Goal: Transaction & Acquisition: Purchase product/service

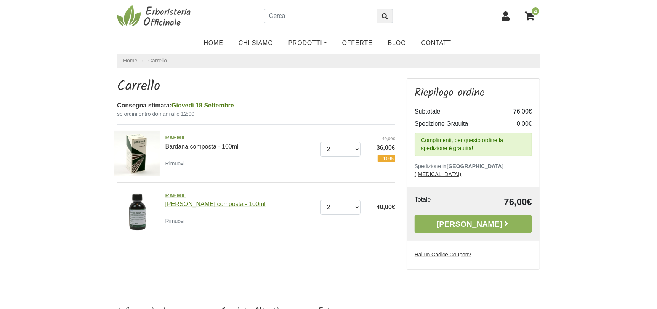
drag, startPoint x: 179, startPoint y: 220, endPoint x: 180, endPoint y: 199, distance: 21.4
click at [179, 220] on small "Rimuovi" at bounding box center [174, 221] width 19 height 6
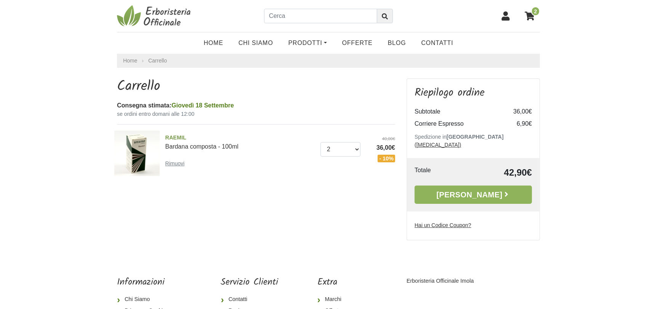
drag, startPoint x: 0, startPoint y: 0, endPoint x: 180, endPoint y: 164, distance: 243.1
click at [180, 164] on small "Rimuovi" at bounding box center [174, 163] width 19 height 6
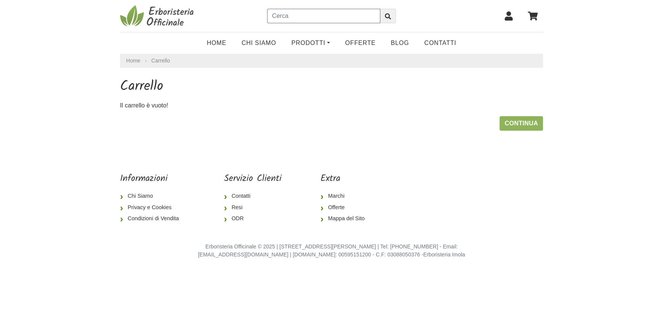
click at [289, 15] on input "text" at bounding box center [323, 16] width 113 height 14
type input "Radice nera raemil"
click at [389, 15] on icon "submit" at bounding box center [388, 16] width 6 height 6
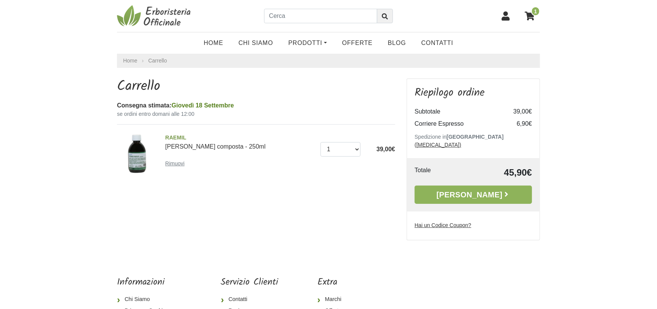
click at [175, 164] on small "Rimuovi" at bounding box center [174, 163] width 19 height 6
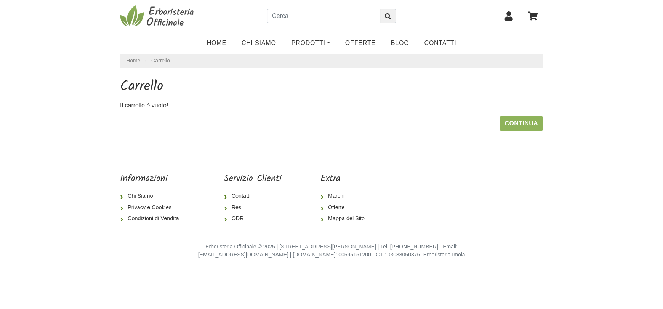
click at [509, 17] on icon at bounding box center [508, 15] width 9 height 9
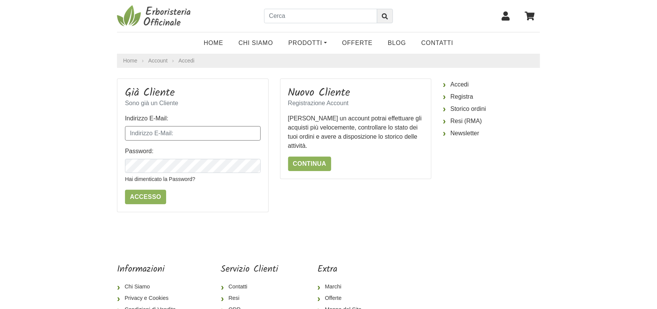
click at [160, 133] on input "Indirizzo E-Mail:" at bounding box center [193, 133] width 136 height 14
type input "[DOMAIN_NAME][EMAIL_ADDRESS][DOMAIN_NAME]"
drag, startPoint x: 204, startPoint y: 133, endPoint x: 130, endPoint y: 133, distance: 73.2
click at [130, 133] on input "[DOMAIN_NAME][EMAIL_ADDRESS][DOMAIN_NAME]" at bounding box center [193, 133] width 136 height 14
